Goal: Task Accomplishment & Management: Manage account settings

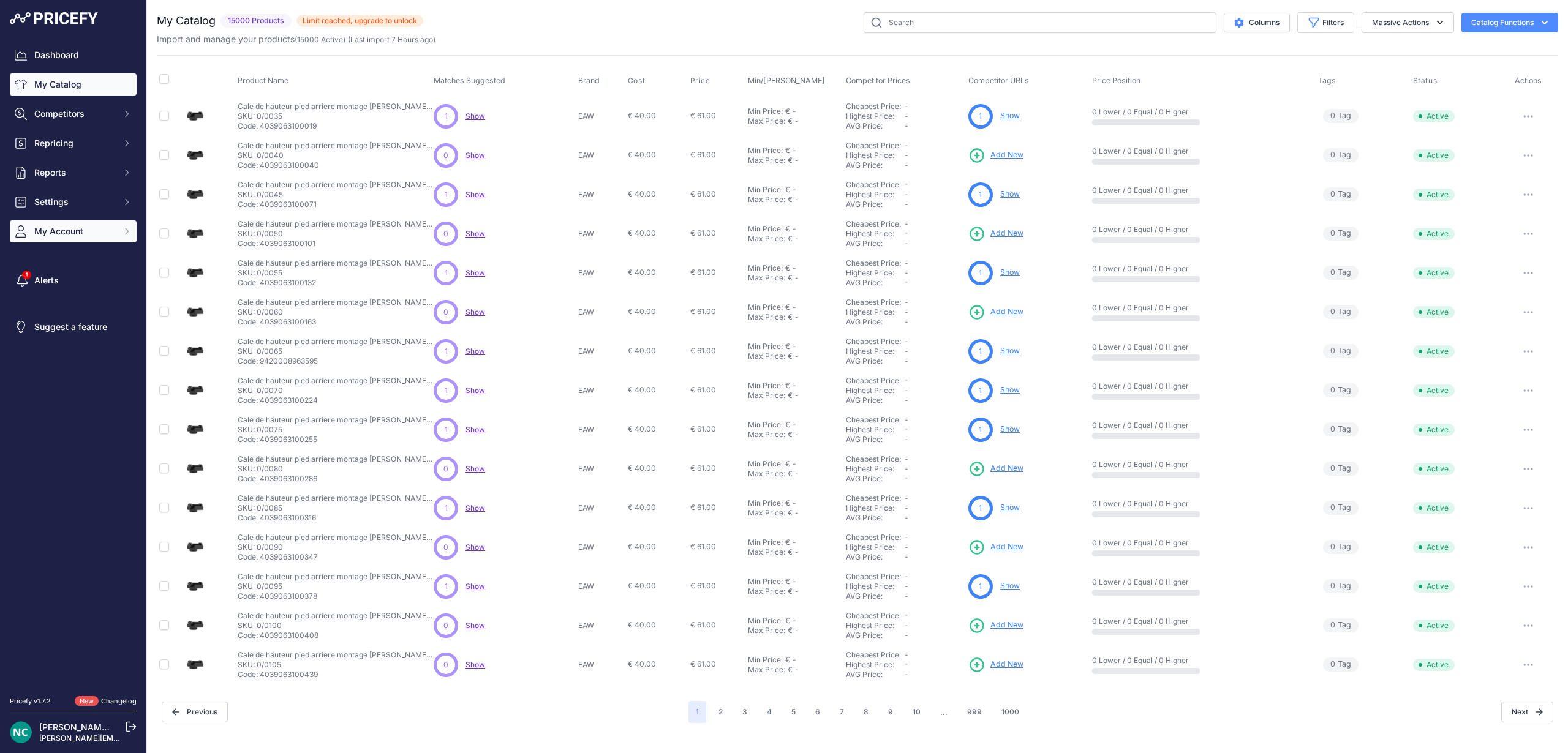
click at [86, 224] on button "My Account" at bounding box center [73, 231] width 127 height 22
click at [53, 347] on link "Billing" at bounding box center [73, 347] width 127 height 21
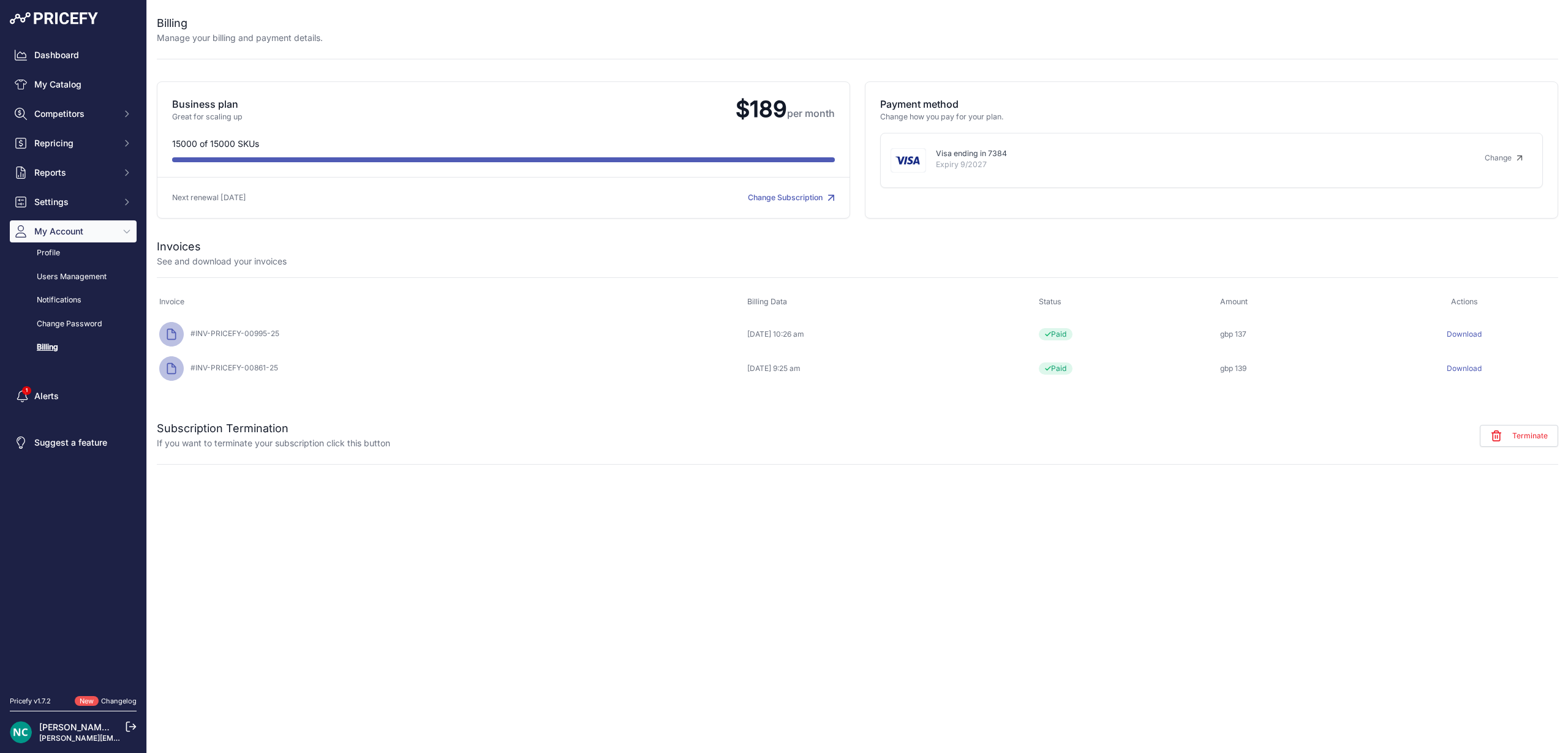
click at [809, 198] on link "Change Subscription" at bounding box center [791, 196] width 87 height 9
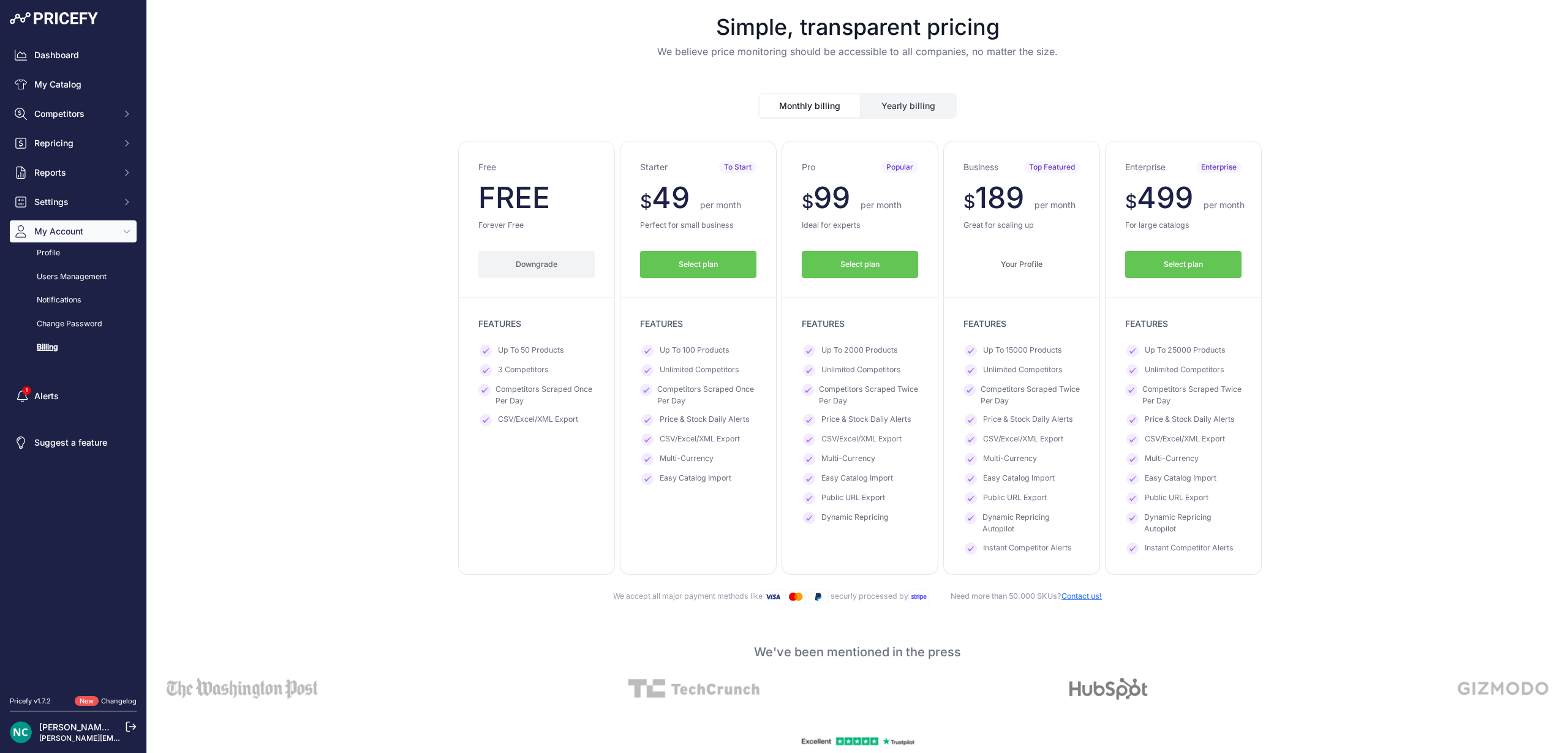
click at [48, 344] on link "Billing" at bounding box center [73, 347] width 127 height 21
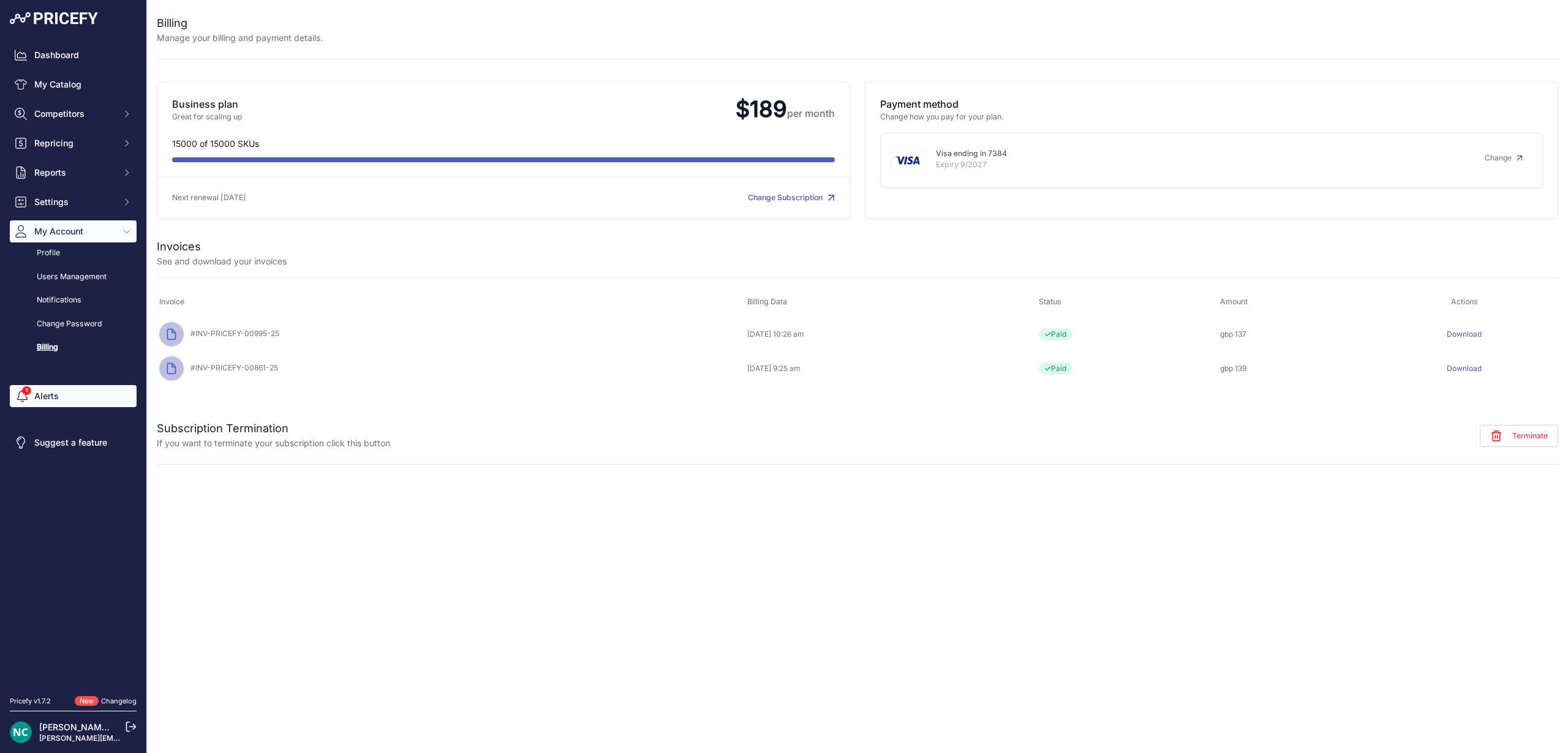
click at [107, 396] on link "Alerts" at bounding box center [73, 396] width 127 height 22
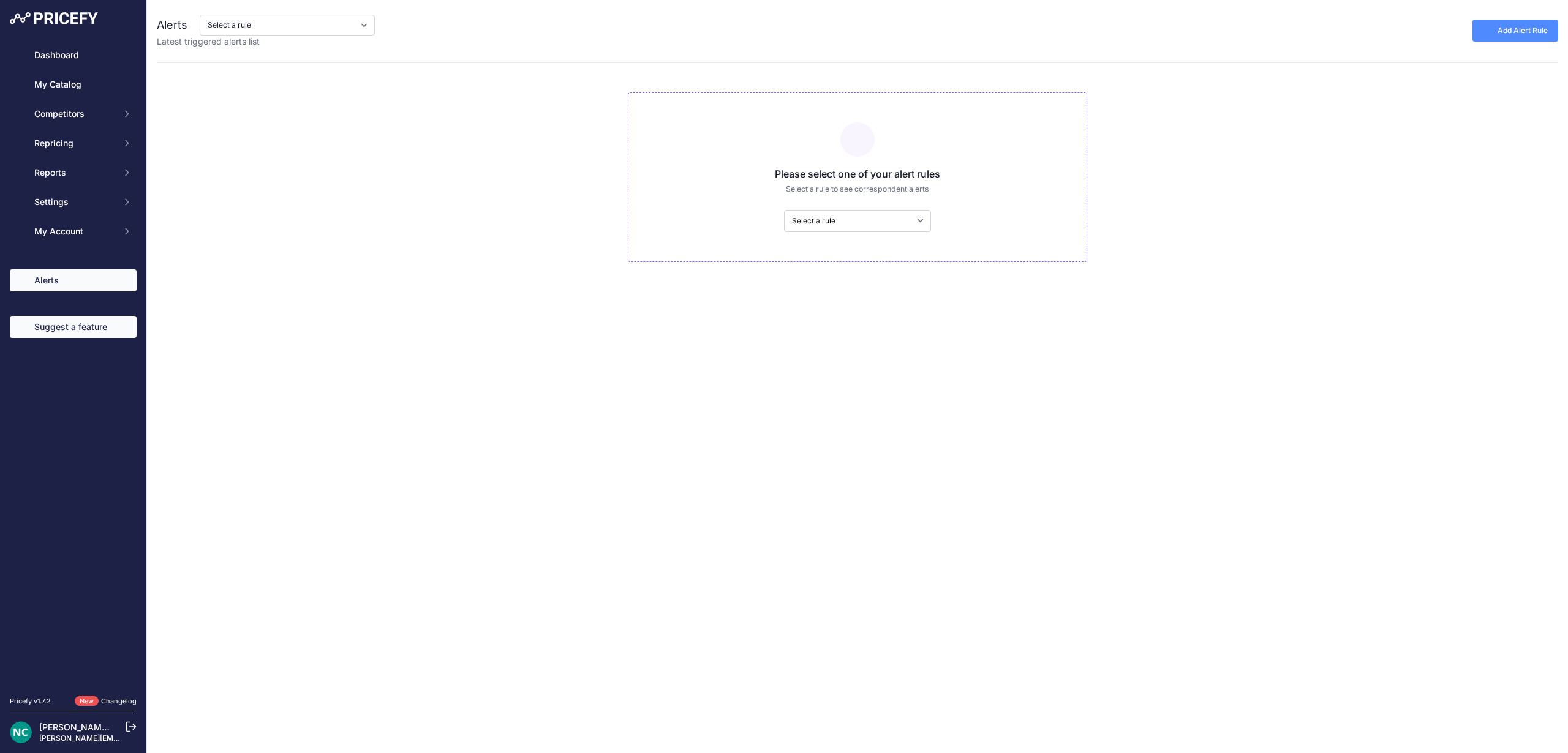
click at [99, 329] on link "Suggest a feature" at bounding box center [73, 327] width 127 height 22
